Goal: Task Accomplishment & Management: Manage account settings

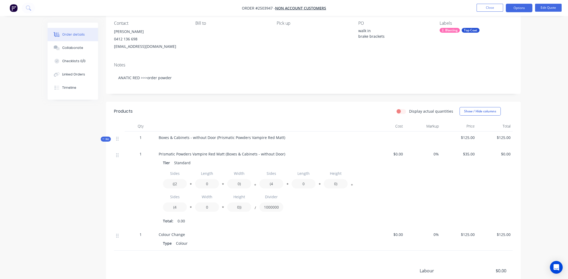
scroll to position [112, 0]
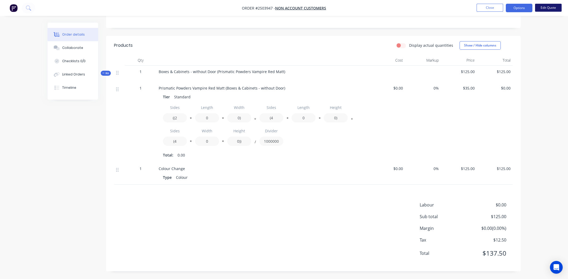
click at [546, 4] on button "Edit Quote" at bounding box center [548, 8] width 27 height 8
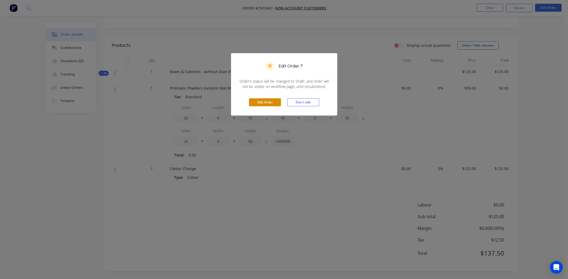
click at [268, 102] on button "Edit Order" at bounding box center [265, 102] width 32 height 8
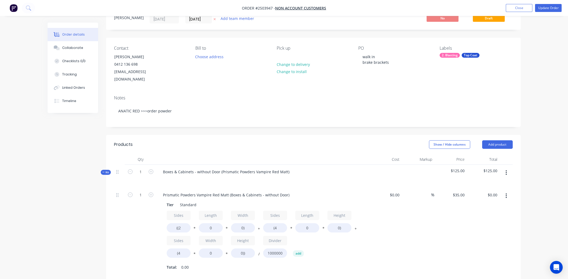
scroll to position [106, 0]
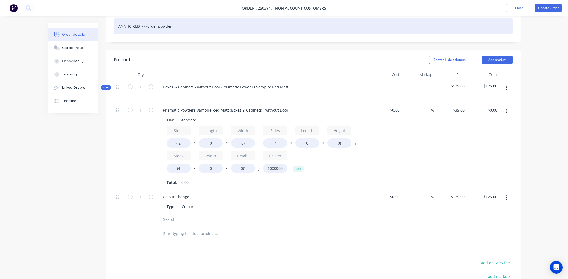
click at [123, 20] on div "ANATIC RED >>>order powder" at bounding box center [313, 26] width 399 height 16
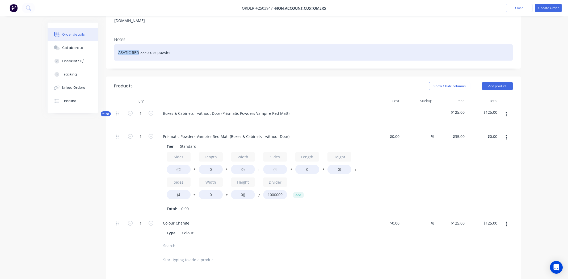
drag, startPoint x: 137, startPoint y: 44, endPoint x: 118, endPoint y: 46, distance: 19.6
click at [118, 46] on div "ASATIC RED >>>order powder" at bounding box center [313, 52] width 399 height 16
copy div "ASATIC RED"
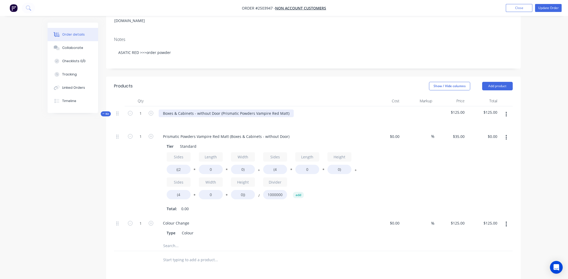
click at [224, 110] on div "Boxes & Cabinets - without Door (Prismatic Powders Vampire Red Matt)" at bounding box center [226, 114] width 135 height 8
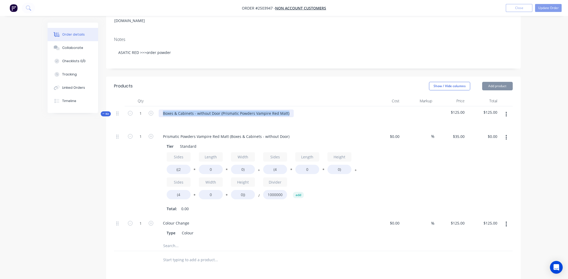
click at [224, 110] on div "Boxes & Cabinets - without Door (Prismatic Powders Vampire Red Matt)" at bounding box center [226, 114] width 135 height 8
paste div
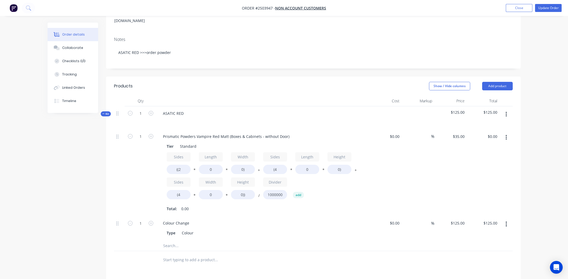
click at [507, 135] on icon "button" at bounding box center [506, 138] width 1 height 6
click at [489, 167] on button "Delete" at bounding box center [488, 172] width 51 height 11
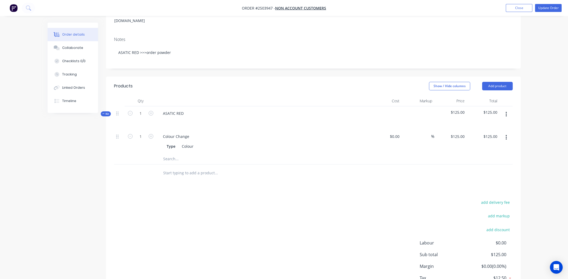
click at [508, 110] on button "button" at bounding box center [506, 115] width 13 height 10
click at [490, 124] on div "Add product to kit" at bounding box center [487, 128] width 41 height 8
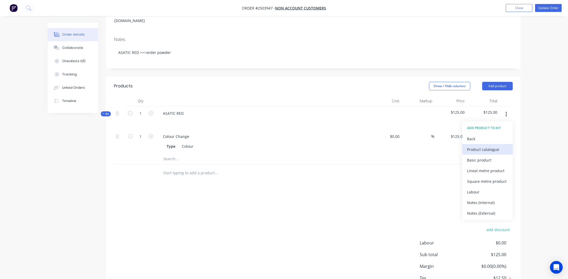
click at [491, 146] on div "Product catalogue" at bounding box center [487, 150] width 41 height 8
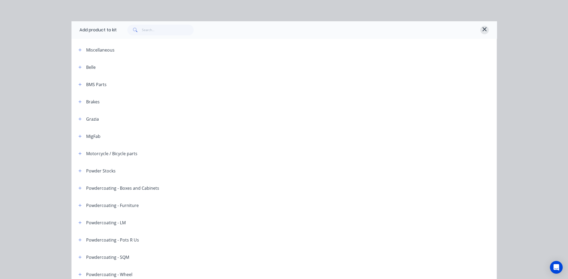
click at [484, 30] on icon "button" at bounding box center [485, 29] width 5 height 6
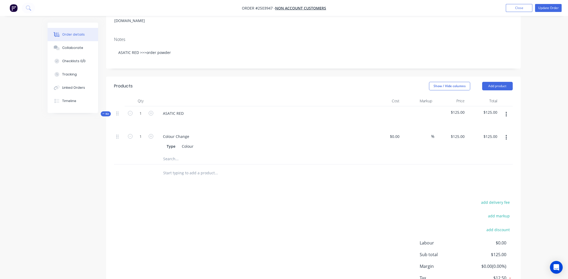
click at [507, 112] on icon "button" at bounding box center [506, 114] width 1 height 5
click at [486, 124] on div "Add product to kit" at bounding box center [487, 128] width 41 height 8
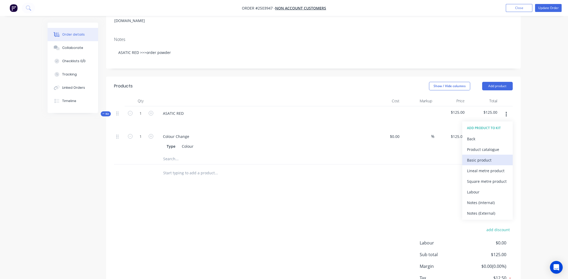
click at [484, 156] on div "Basic product" at bounding box center [487, 160] width 41 height 8
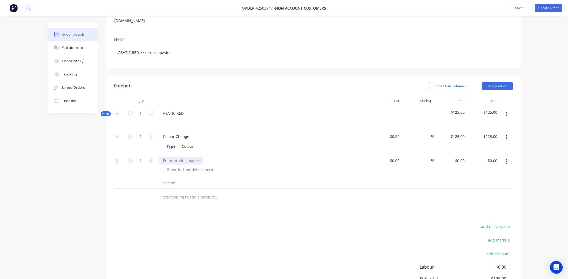
click at [174, 157] on div at bounding box center [181, 161] width 44 height 8
click at [144, 141] on input "1" at bounding box center [141, 137] width 14 height 8
type input "2"
click at [172, 166] on div at bounding box center [190, 170] width 54 height 8
click at [174, 157] on div "Brake pad brackets" at bounding box center [180, 161] width 43 height 8
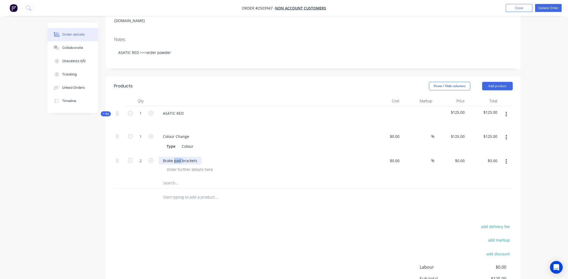
click at [174, 157] on div "Brake pad brackets" at bounding box center [180, 161] width 43 height 8
copy div "Brake pad brackets"
click at [180, 166] on div at bounding box center [190, 170] width 54 height 8
paste div
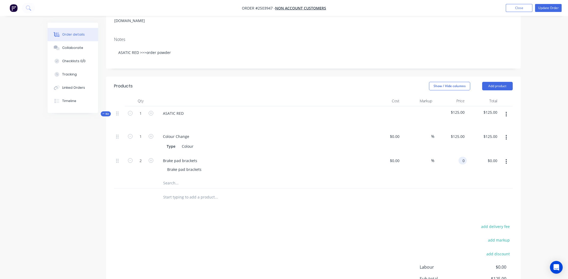
click at [462, 157] on input "0" at bounding box center [464, 161] width 6 height 8
type input "$20.00"
type input "$40.00"
click at [323, 209] on div "Products Show / Hide columns Add product Qty Cost Markup Price Total Kit 1 ASAT…" at bounding box center [313, 205] width 415 height 257
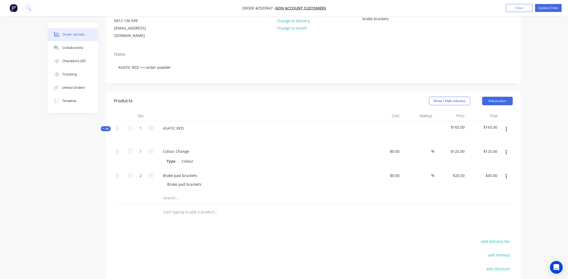
scroll to position [0, 0]
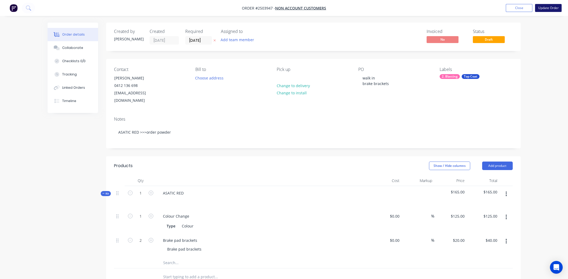
click at [551, 6] on button "Update Order" at bounding box center [548, 8] width 27 height 8
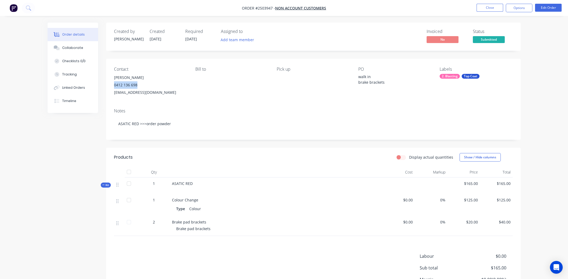
drag, startPoint x: 115, startPoint y: 85, endPoint x: 137, endPoint y: 86, distance: 22.4
click at [137, 86] on div "0412 136 698" at bounding box center [150, 84] width 73 height 7
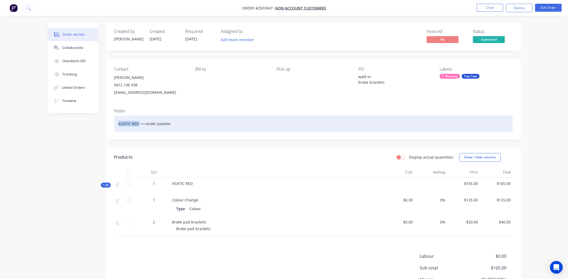
drag, startPoint x: 138, startPoint y: 124, endPoint x: 119, endPoint y: 126, distance: 19.0
click at [119, 126] on div "ASATIC RED >>>order powder" at bounding box center [313, 124] width 399 height 16
copy div "ASATIC RED"
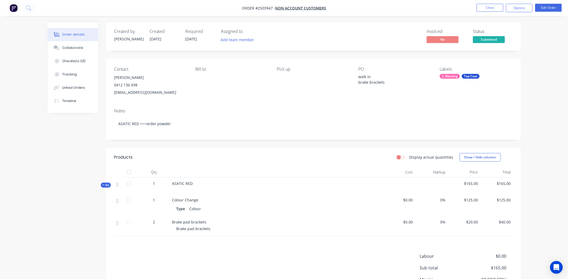
click at [228, 95] on div "Bill to" at bounding box center [232, 82] width 73 height 30
click at [66, 47] on div "Collaborate" at bounding box center [72, 47] width 21 height 5
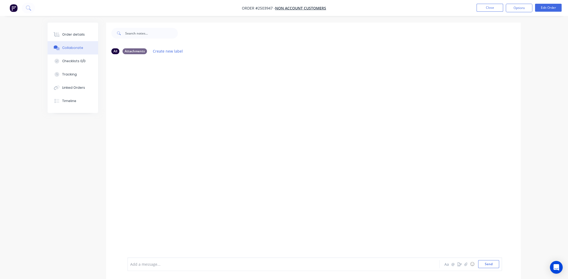
click at [199, 262] on div at bounding box center [269, 265] width 277 height 6
click at [289, 131] on div "MG You - 01:24pm 27/08/25 Quoted customer $200 ove the phone Asked vlad to orde…" at bounding box center [313, 158] width 415 height 199
click at [72, 34] on div "Order details" at bounding box center [73, 34] width 23 height 5
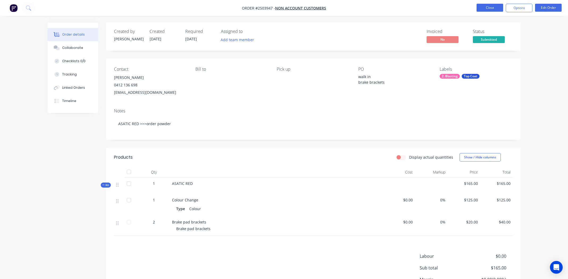
click at [480, 8] on button "Close" at bounding box center [490, 8] width 27 height 8
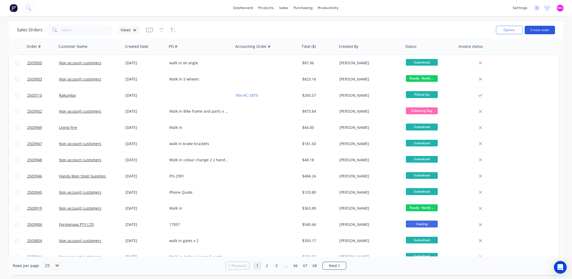
click at [544, 29] on button "Create order" at bounding box center [540, 30] width 30 height 9
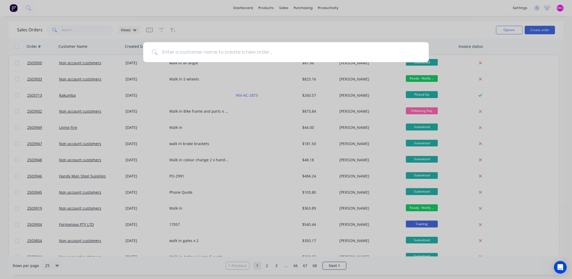
click at [199, 51] on input at bounding box center [289, 52] width 263 height 20
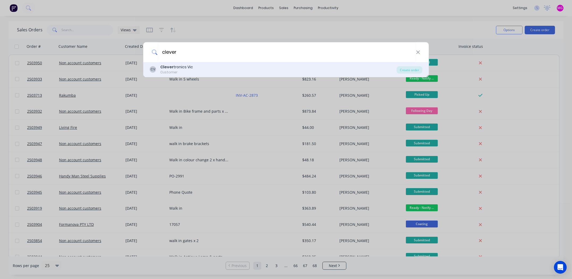
type input "clever"
click at [186, 70] on div "Customer" at bounding box center [176, 72] width 33 height 5
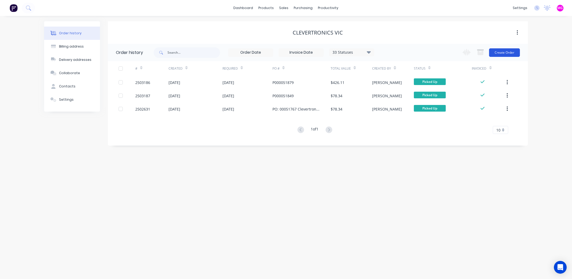
click at [498, 50] on button "Create Order" at bounding box center [504, 52] width 31 height 9
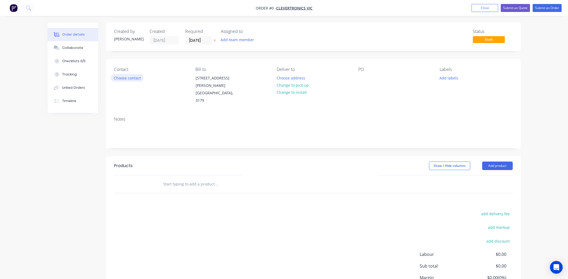
click at [122, 79] on button "Choose contact" at bounding box center [127, 77] width 33 height 7
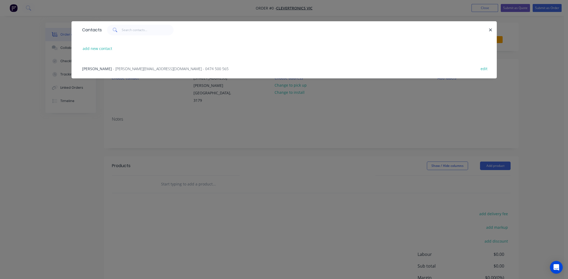
click at [99, 69] on span "[PERSON_NAME]" at bounding box center [97, 68] width 30 height 5
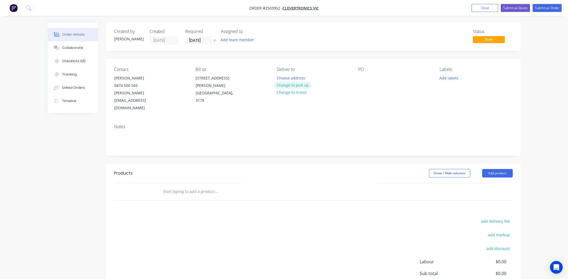
click at [298, 87] on button "Change to pick up" at bounding box center [293, 85] width 38 height 7
click at [363, 76] on div at bounding box center [363, 78] width 9 height 8
click at [447, 77] on button "Add labels" at bounding box center [449, 77] width 24 height 7
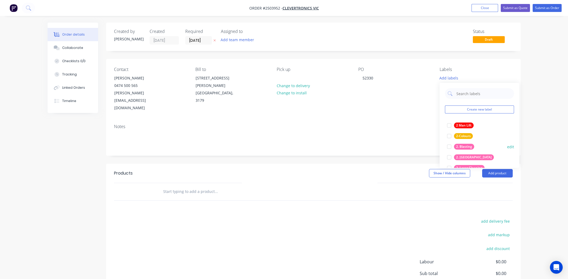
click at [449, 146] on div at bounding box center [449, 147] width 11 height 11
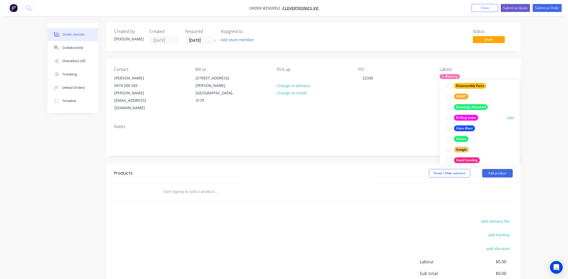
scroll to position [383, 0]
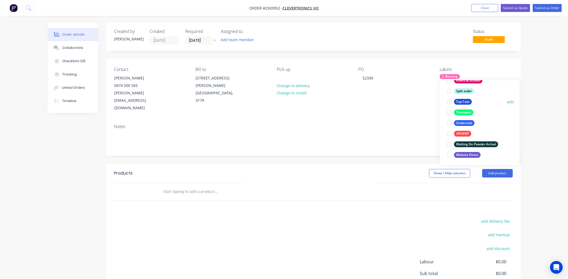
click at [449, 102] on div at bounding box center [449, 102] width 11 height 11
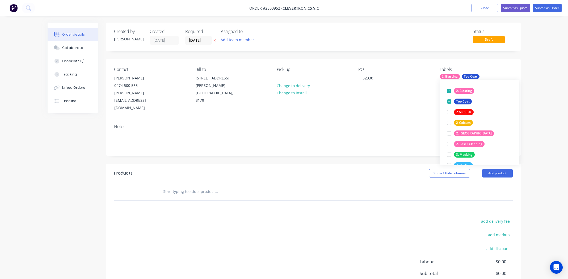
click at [419, 98] on div "Contact [PERSON_NAME] [PHONE_NUMBER] [PERSON_NAME][EMAIL_ADDRESS][DOMAIN_NAME] …" at bounding box center [313, 89] width 415 height 61
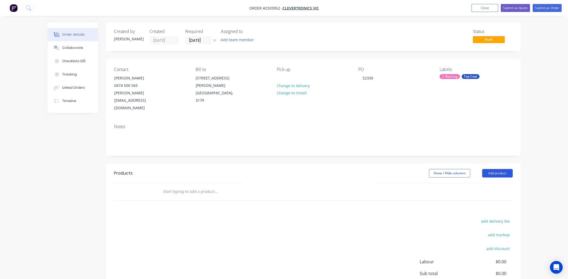
click at [492, 169] on button "Add product" at bounding box center [498, 173] width 31 height 9
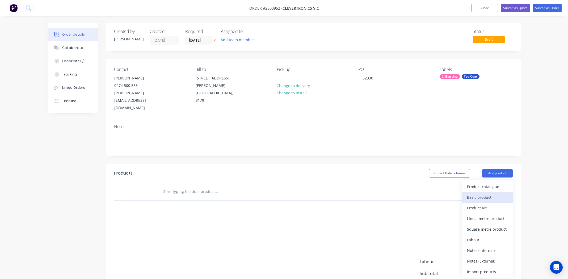
click at [486, 194] on div "Basic product" at bounding box center [487, 198] width 41 height 8
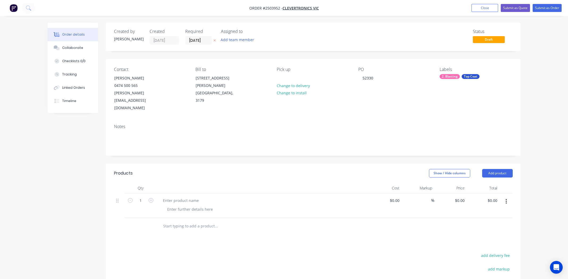
click at [503, 197] on button "button" at bounding box center [506, 202] width 13 height 10
click at [487, 244] on div "Delete" at bounding box center [487, 248] width 41 height 8
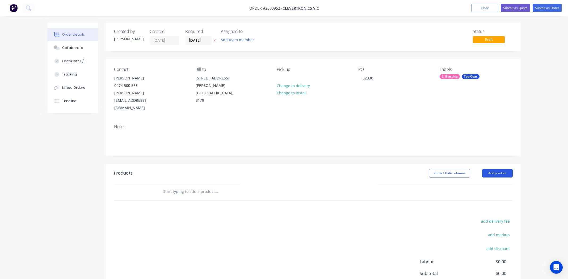
click at [501, 169] on button "Add product" at bounding box center [498, 173] width 31 height 9
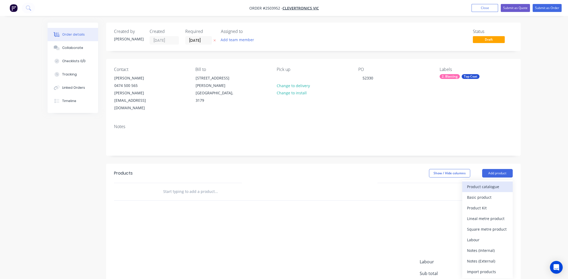
click at [496, 183] on div "Product catalogue" at bounding box center [487, 187] width 41 height 8
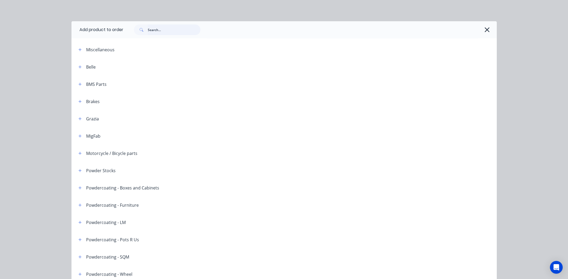
click at [164, 31] on input "text" at bounding box center [174, 29] width 53 height 11
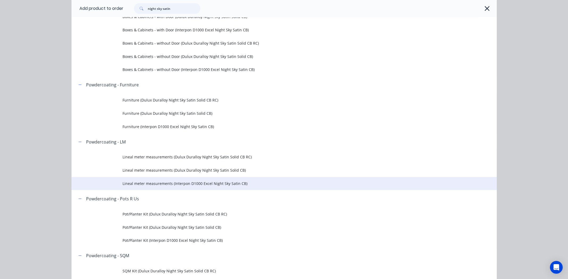
scroll to position [80, 0]
type input "night sky satin"
click at [181, 183] on span "Lineal meter measurements (Interpon D1000 Excel Night Sky Satin CB)" at bounding box center [273, 183] width 300 height 6
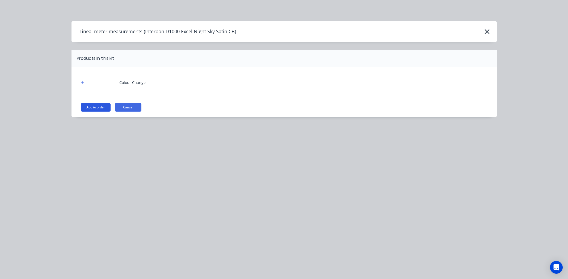
click at [93, 105] on button "Add to order" at bounding box center [96, 107] width 30 height 9
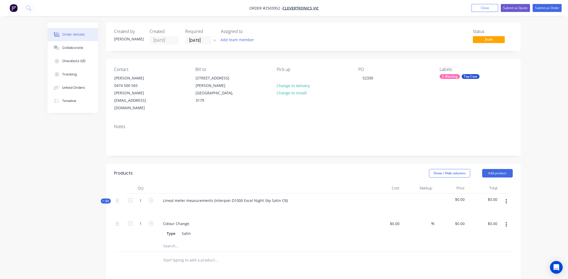
click at [505, 220] on button "button" at bounding box center [506, 225] width 13 height 10
click at [489, 256] on div "Delete" at bounding box center [487, 260] width 41 height 8
click at [506, 169] on button "Add product" at bounding box center [498, 173] width 31 height 9
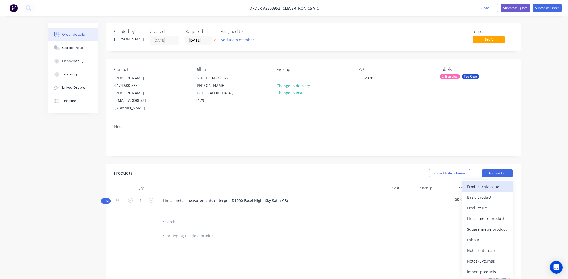
click at [492, 183] on div "Product catalogue" at bounding box center [487, 187] width 41 height 8
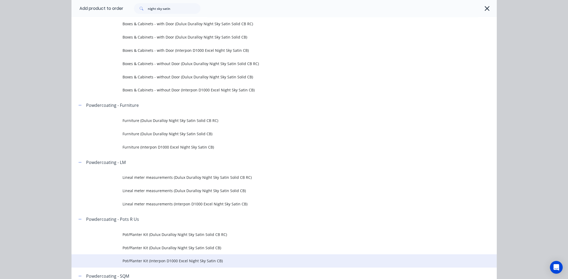
scroll to position [133, 0]
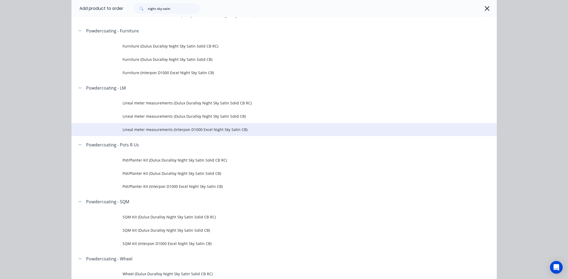
click at [178, 129] on span "Lineal meter measurements (Interpon D1000 Excel Night Sky Satin CB)" at bounding box center [273, 130] width 300 height 6
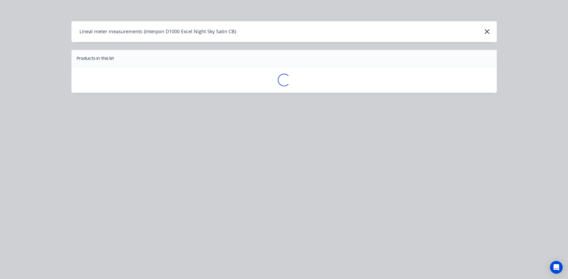
scroll to position [0, 0]
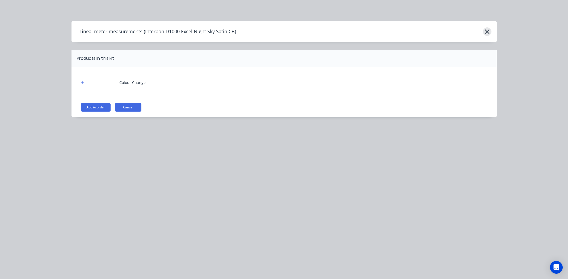
click at [485, 32] on icon "button" at bounding box center [488, 31] width 6 height 7
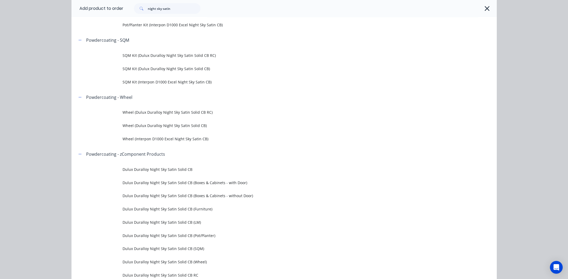
scroll to position [185, 0]
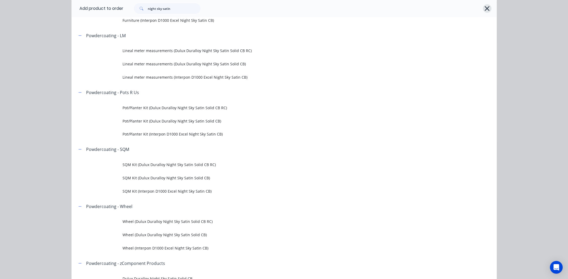
click at [487, 6] on icon "button" at bounding box center [487, 8] width 5 height 5
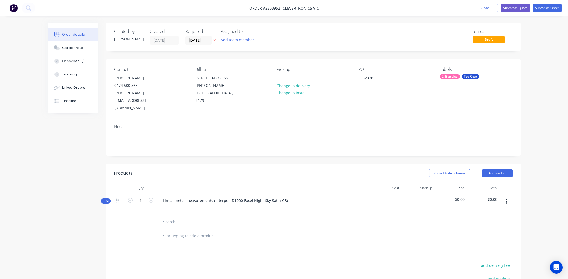
click at [507, 199] on icon "button" at bounding box center [506, 201] width 1 height 5
click at [507, 212] on div "Add product to kit" at bounding box center [487, 216] width 41 height 8
click at [500, 231] on button "Product catalogue" at bounding box center [488, 236] width 51 height 11
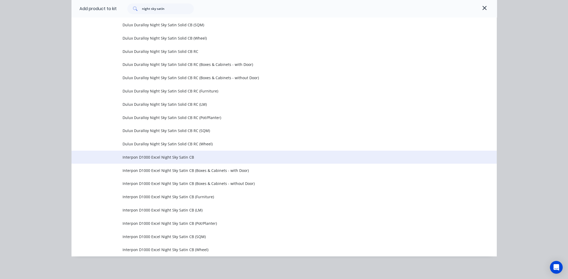
scroll to position [241, 0]
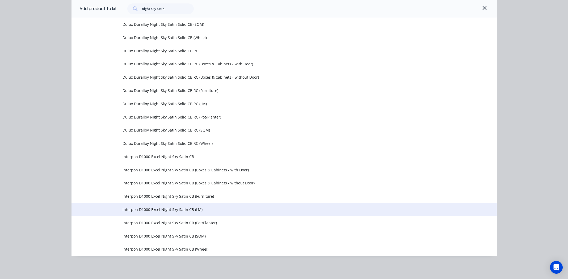
click at [161, 208] on span "Interpon D1000 Excel Night Sky Satin CB (LM)" at bounding box center [273, 210] width 300 height 6
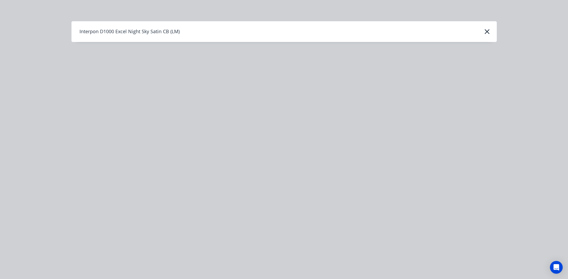
scroll to position [0, 0]
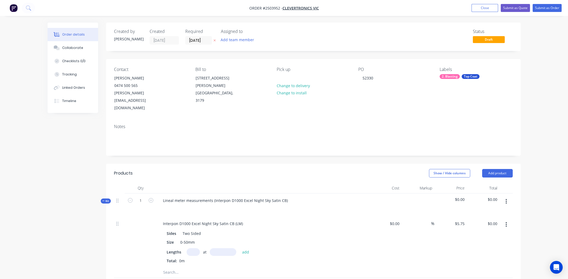
click at [193, 248] on input "text" at bounding box center [193, 252] width 13 height 8
type input "6"
type input "1550"
click at [240, 248] on button "add" at bounding box center [246, 251] width 13 height 7
type input "$53.48"
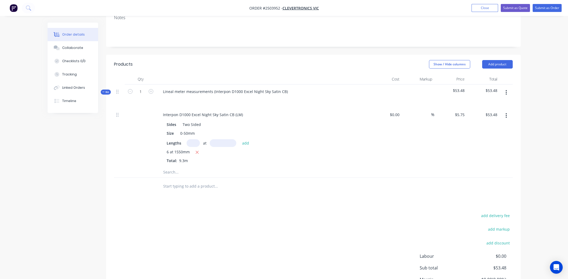
scroll to position [92, 0]
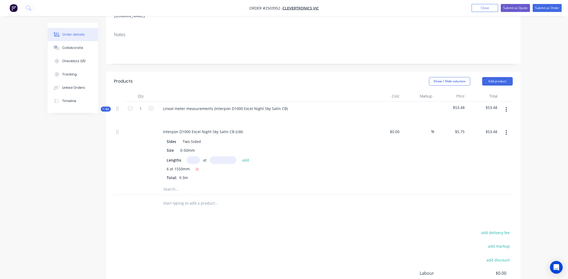
click at [509, 105] on button "button" at bounding box center [506, 110] width 13 height 10
click at [490, 120] on div "Add product to kit" at bounding box center [487, 124] width 41 height 8
click at [484, 184] on div "Labour" at bounding box center [487, 188] width 41 height 8
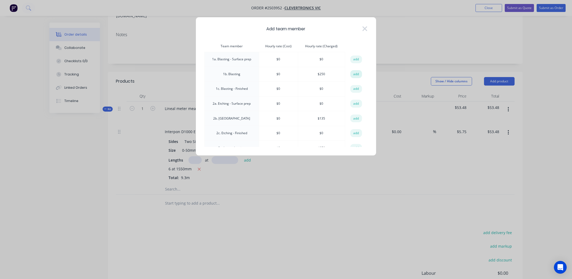
click at [354, 73] on button "add" at bounding box center [357, 74] width 12 height 8
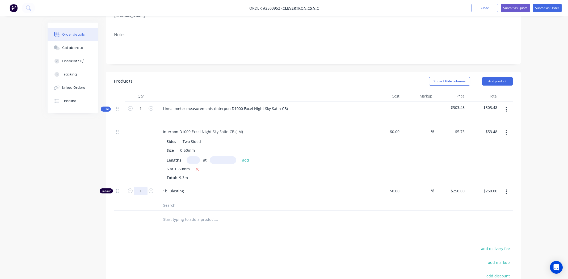
click at [141, 187] on input "1" at bounding box center [141, 191] width 14 height 8
type input "0.166"
type input "$41.50"
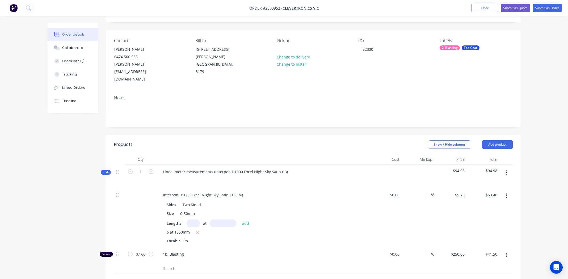
scroll to position [0, 0]
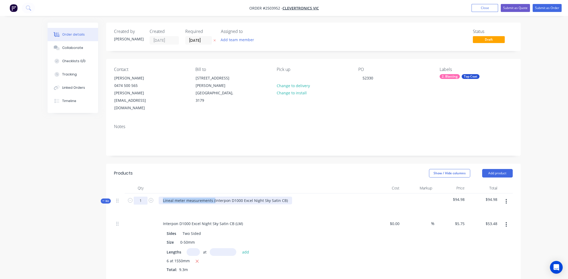
drag, startPoint x: 214, startPoint y: 185, endPoint x: 138, endPoint y: 183, distance: 76.4
click at [138, 194] on div "Kit 1 Lineal meter measurements (Interpon D1000 Excel Night Sky Satin CB) $94.9…" at bounding box center [313, 205] width 399 height 23
click at [236, 197] on div "Interpon D1000 Excel Night Sky Satin CB)" at bounding box center [199, 201] width 81 height 8
click at [224, 197] on div "Interpon D1000 Excel Night Sky Satin CB" at bounding box center [199, 201] width 80 height 8
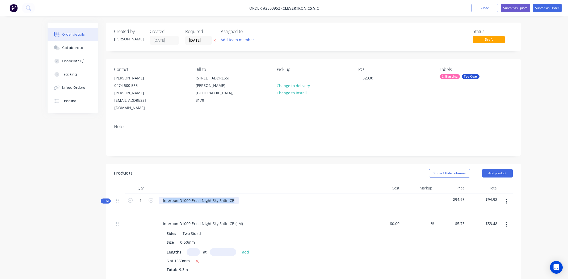
click at [224, 197] on div "Interpon D1000 Excel Night Sky Satin CB" at bounding box center [199, 201] width 80 height 8
copy div "Interpon D1000 Excel Night Sky Satin CB"
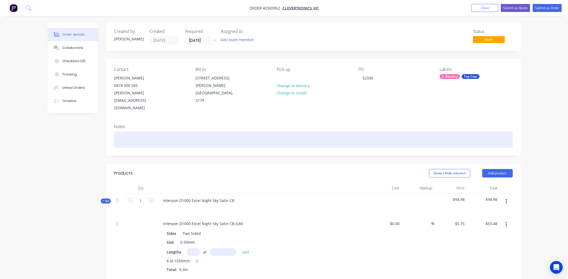
click at [159, 132] on div at bounding box center [313, 140] width 399 height 16
paste div
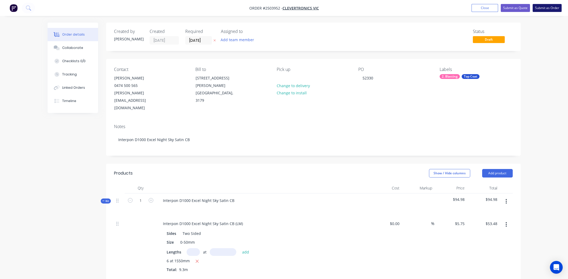
click at [544, 8] on button "Submit as Order" at bounding box center [547, 8] width 29 height 8
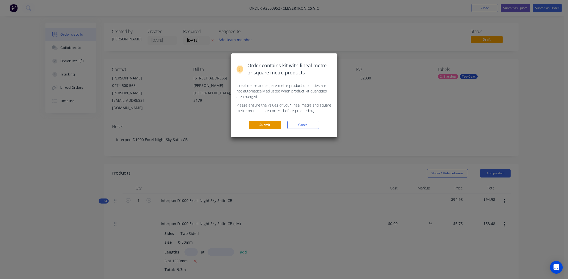
click at [258, 123] on button "Submit" at bounding box center [265, 125] width 32 height 8
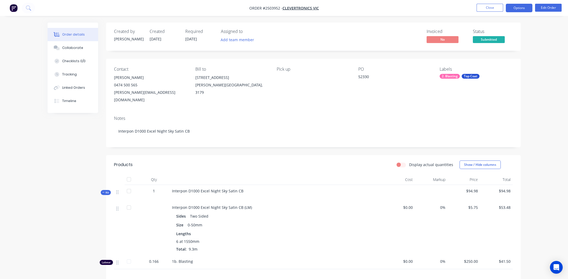
click at [518, 5] on button "Options" at bounding box center [519, 8] width 27 height 9
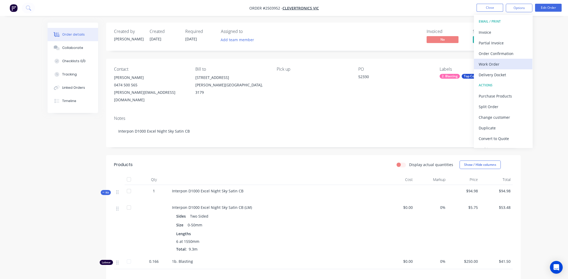
click at [488, 60] on button "Work Order" at bounding box center [503, 64] width 59 height 11
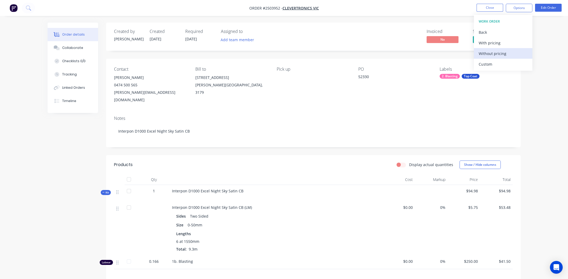
click at [488, 56] on div "Without pricing" at bounding box center [503, 54] width 49 height 8
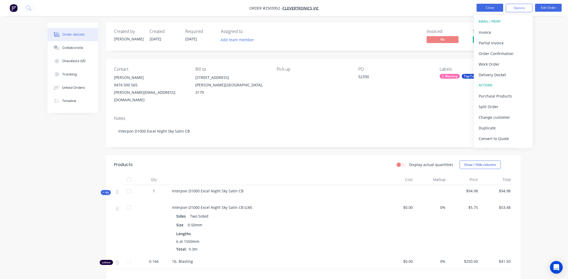
click at [487, 6] on button "Close" at bounding box center [490, 8] width 27 height 8
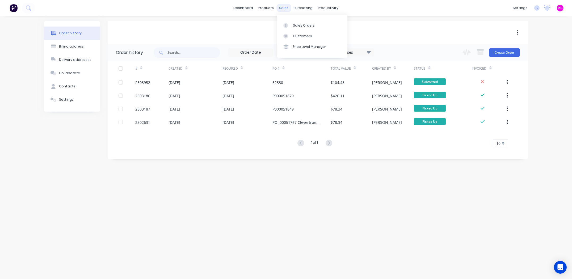
click at [284, 9] on div "sales" at bounding box center [284, 8] width 15 height 8
click at [293, 24] on div "Sales Orders" at bounding box center [304, 25] width 22 height 5
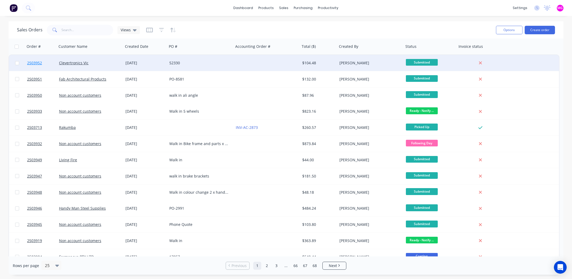
click at [34, 62] on span "2503952" at bounding box center [34, 62] width 15 height 5
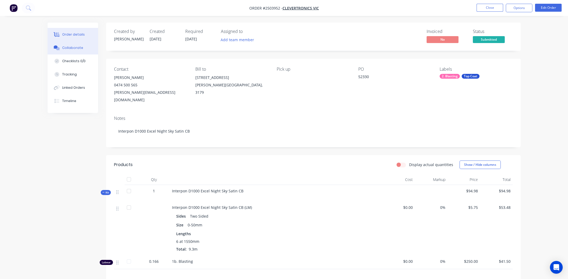
click at [67, 50] on button "Collaborate" at bounding box center [73, 47] width 51 height 13
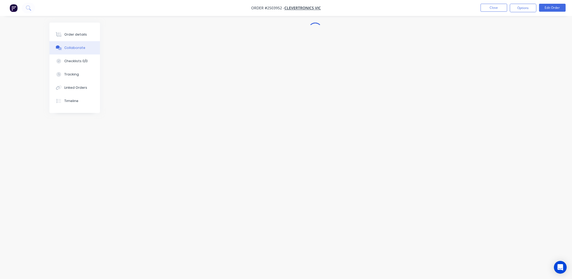
click at [78, 47] on div "Collaborate" at bounding box center [74, 47] width 21 height 5
click at [467, 266] on button "button" at bounding box center [466, 264] width 6 height 6
click at [489, 263] on button "Send" at bounding box center [489, 264] width 21 height 8
click at [73, 32] on div "Order details" at bounding box center [73, 34] width 23 height 5
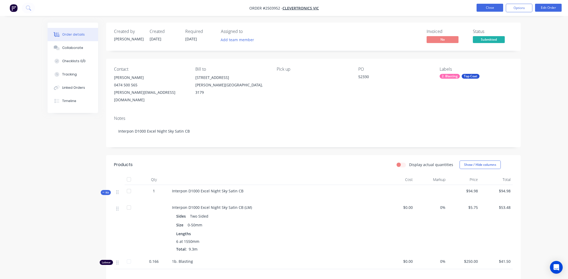
click at [486, 7] on button "Close" at bounding box center [490, 8] width 27 height 8
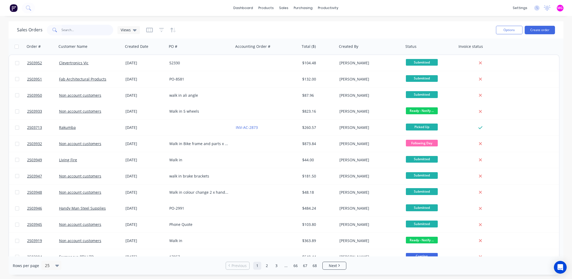
click at [86, 32] on input "text" at bounding box center [88, 30] width 52 height 11
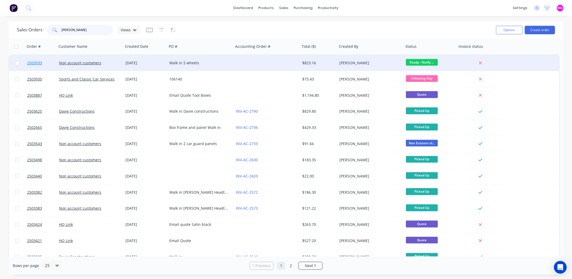
type input "[PERSON_NAME]"
click at [38, 63] on span "2503933" at bounding box center [34, 62] width 15 height 5
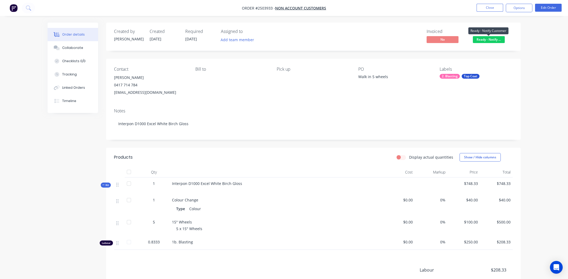
click at [496, 39] on span "Ready - Notify ..." at bounding box center [489, 39] width 32 height 7
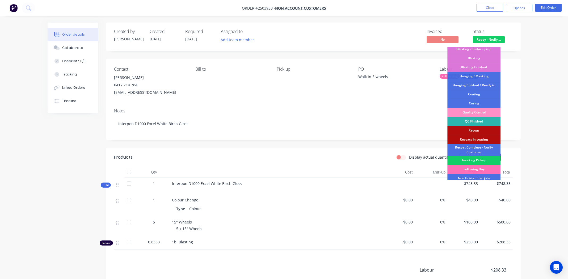
scroll to position [114, 0]
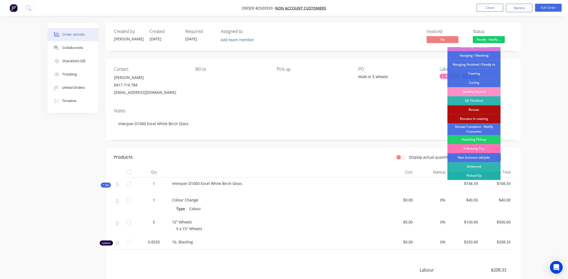
click at [486, 176] on div "Picked Up" at bounding box center [474, 175] width 53 height 9
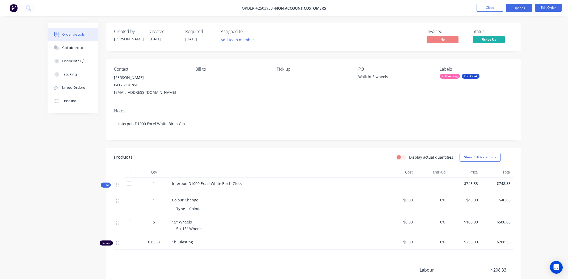
click at [517, 7] on button "Options" at bounding box center [519, 8] width 27 height 9
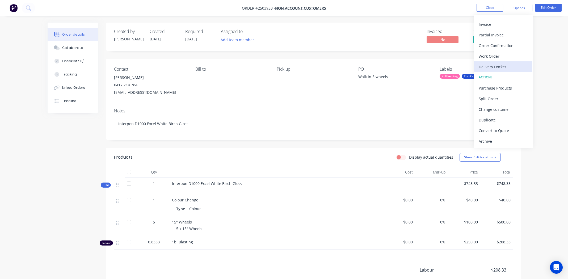
scroll to position [0, 0]
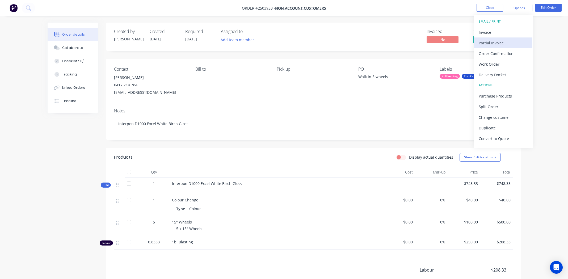
click at [489, 43] on div "Partial Invoice" at bounding box center [503, 43] width 49 height 8
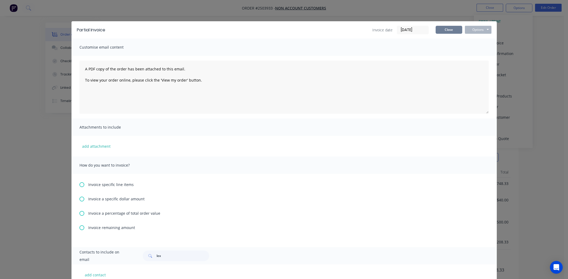
click at [447, 31] on button "Close" at bounding box center [449, 30] width 27 height 8
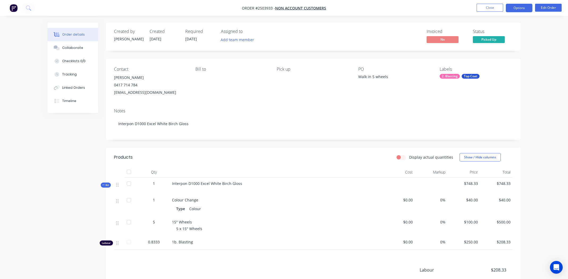
click at [517, 10] on button "Options" at bounding box center [519, 8] width 27 height 9
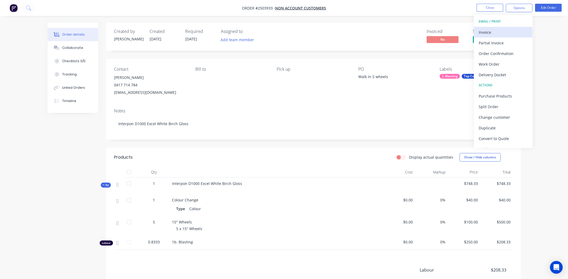
click at [503, 32] on div "Invoice" at bounding box center [503, 32] width 49 height 8
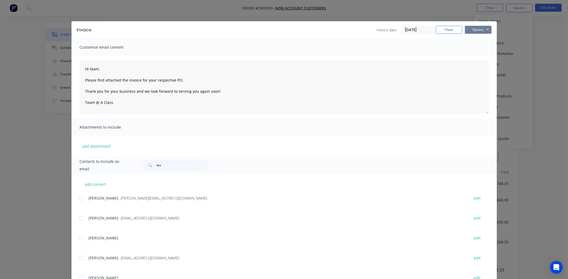
click at [477, 27] on button "Options" at bounding box center [478, 30] width 27 height 8
click at [476, 48] on button "Print" at bounding box center [482, 48] width 34 height 9
click at [477, 28] on button "Options" at bounding box center [478, 30] width 27 height 8
click at [444, 32] on button "Close" at bounding box center [449, 30] width 27 height 8
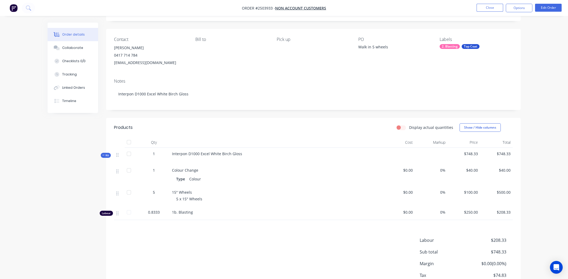
scroll to position [66, 0]
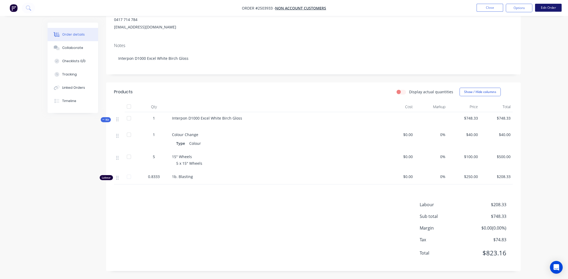
click at [548, 7] on button "Edit Order" at bounding box center [548, 8] width 27 height 8
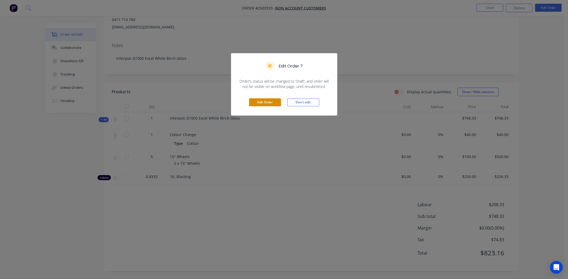
click at [263, 102] on button "Edit Order" at bounding box center [265, 102] width 32 height 8
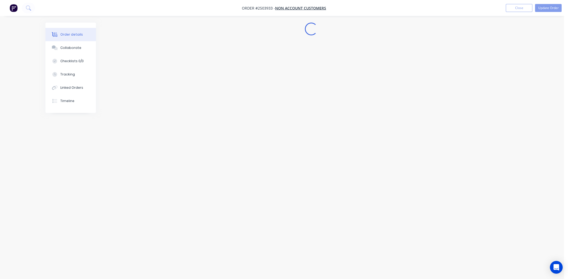
scroll to position [0, 0]
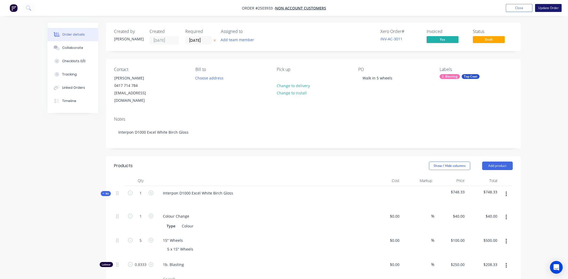
click at [543, 8] on button "Update Order" at bounding box center [548, 8] width 27 height 8
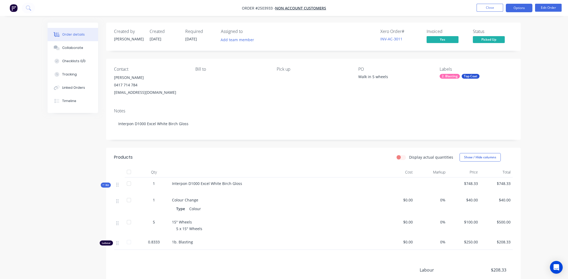
click at [521, 5] on button "Options" at bounding box center [519, 8] width 27 height 9
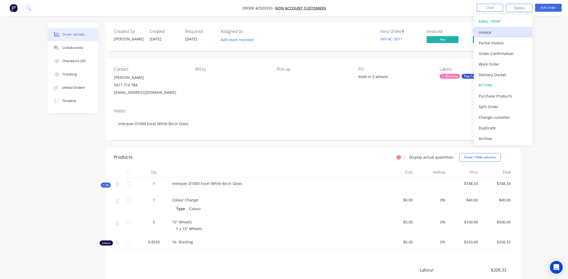
click at [491, 32] on div "Invoice" at bounding box center [503, 32] width 49 height 8
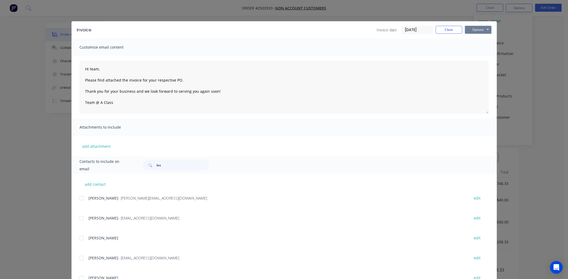
click at [472, 31] on button "Options" at bounding box center [478, 30] width 27 height 8
click at [480, 46] on button "Print" at bounding box center [482, 48] width 34 height 9
click at [449, 29] on button "Close" at bounding box center [449, 30] width 27 height 8
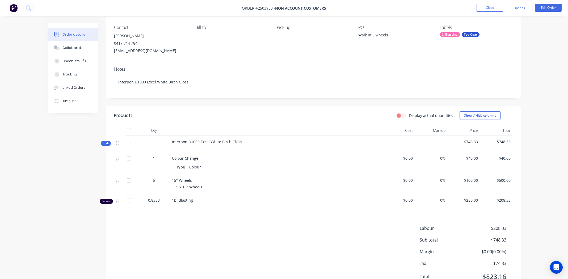
scroll to position [66, 0]
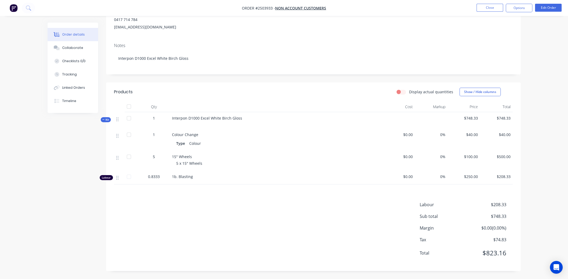
click at [246, 235] on div "Labour $208.33 Sub total $748.33 Margin $0.00 ( 0.00 %) Tax $74.83 Total $823.16" at bounding box center [313, 233] width 399 height 62
click at [220, 231] on div "Labour $208.33 Sub total $748.33 Margin $0.00 ( 0.00 %) Tax $74.83 Total $823.16" at bounding box center [313, 233] width 399 height 62
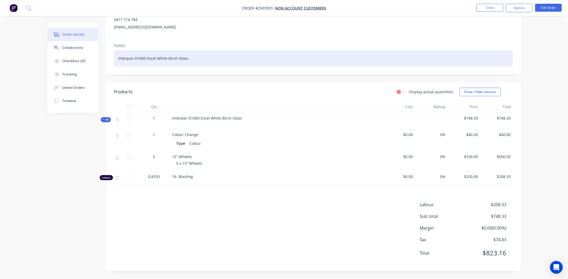
click at [237, 57] on div "Interpon D1000 Excel White Birch Gloss" at bounding box center [313, 58] width 399 height 16
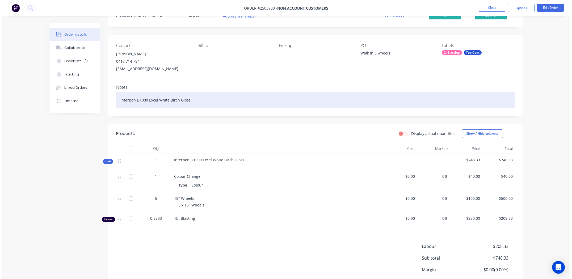
scroll to position [0, 0]
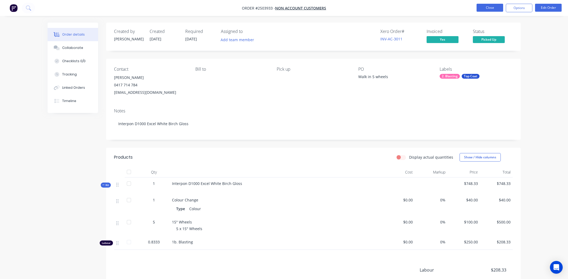
click at [484, 9] on button "Close" at bounding box center [490, 8] width 27 height 8
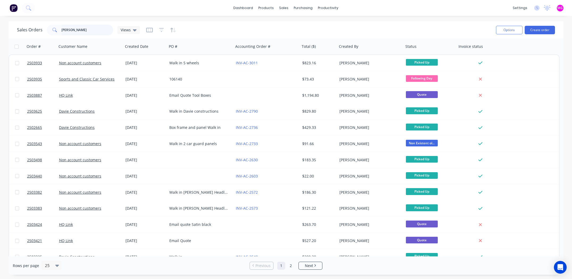
click at [70, 31] on input "[PERSON_NAME]" at bounding box center [88, 30] width 52 height 11
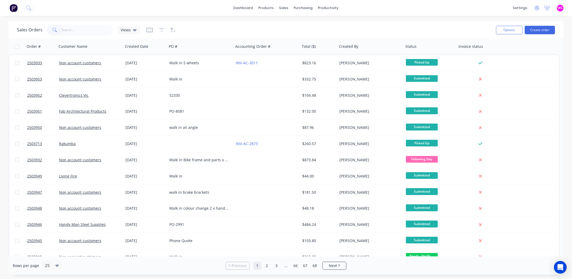
click at [353, 10] on div "dashboard products sales purchasing productivity dashboard products Product Cat…" at bounding box center [286, 8] width 572 height 16
click at [369, 9] on div "dashboard products sales purchasing productivity dashboard products Product Cat…" at bounding box center [286, 8] width 572 height 16
